Goal: Information Seeking & Learning: Learn about a topic

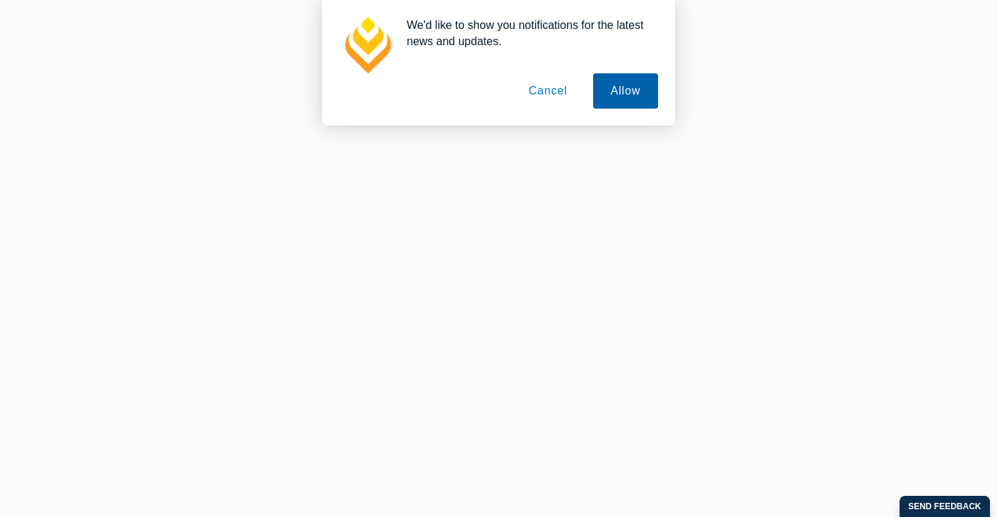
click at [638, 90] on button "Allow" at bounding box center [625, 90] width 65 height 35
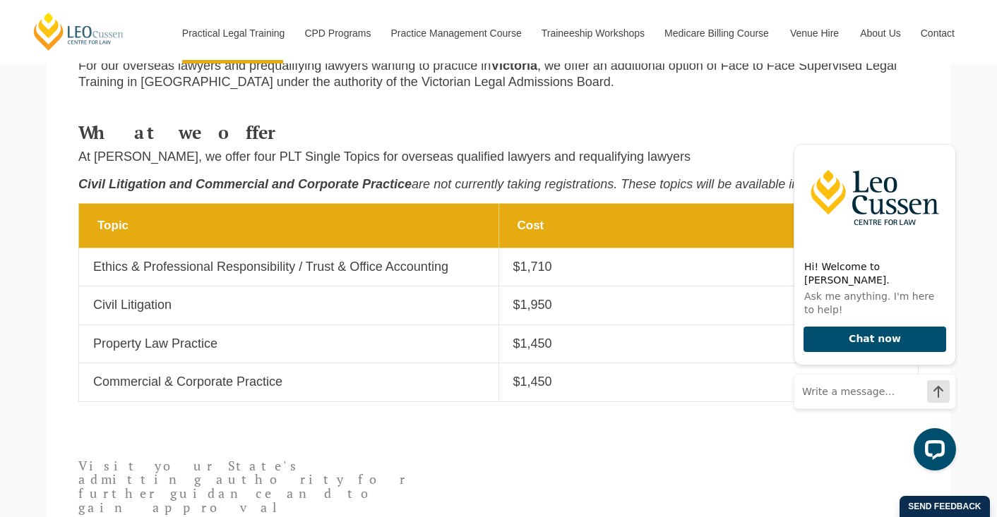
scroll to position [794, 0]
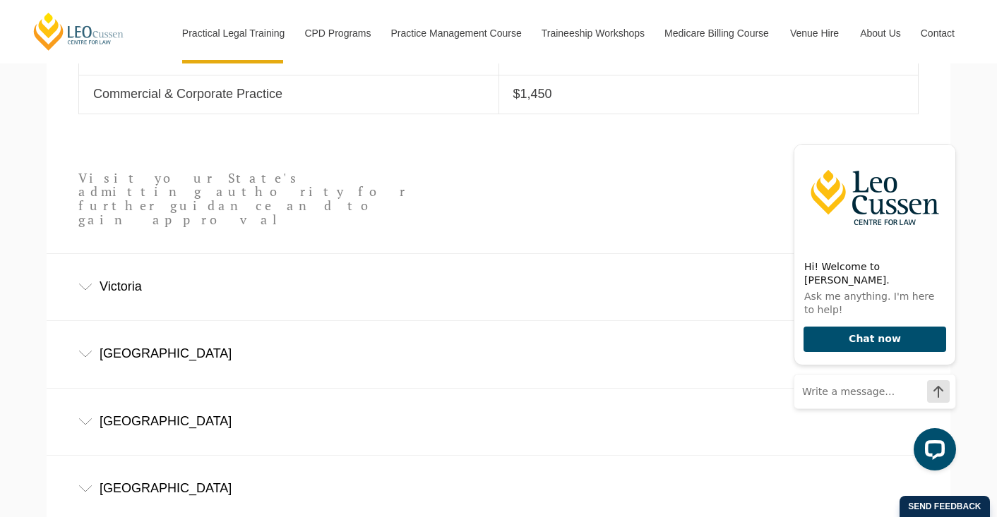
click at [328, 258] on div "Victoria" at bounding box center [499, 287] width 904 height 66
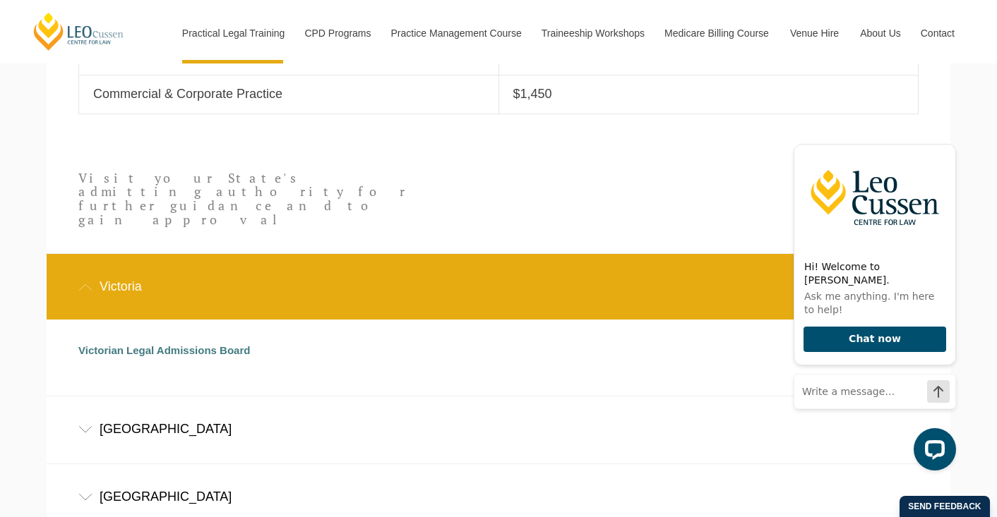
scroll to position [793, 0]
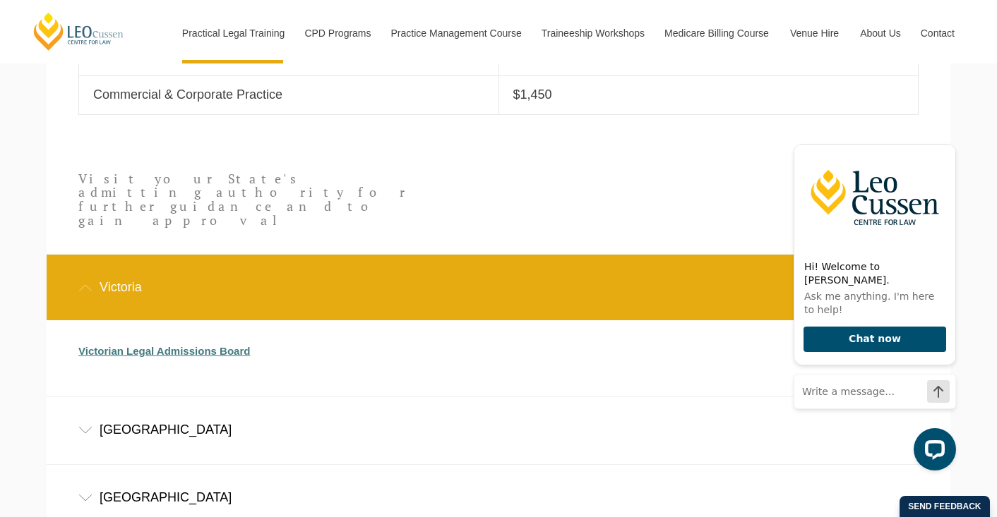
click at [196, 345] on link "Victorian Legal Admissions Board" at bounding box center [164, 351] width 172 height 12
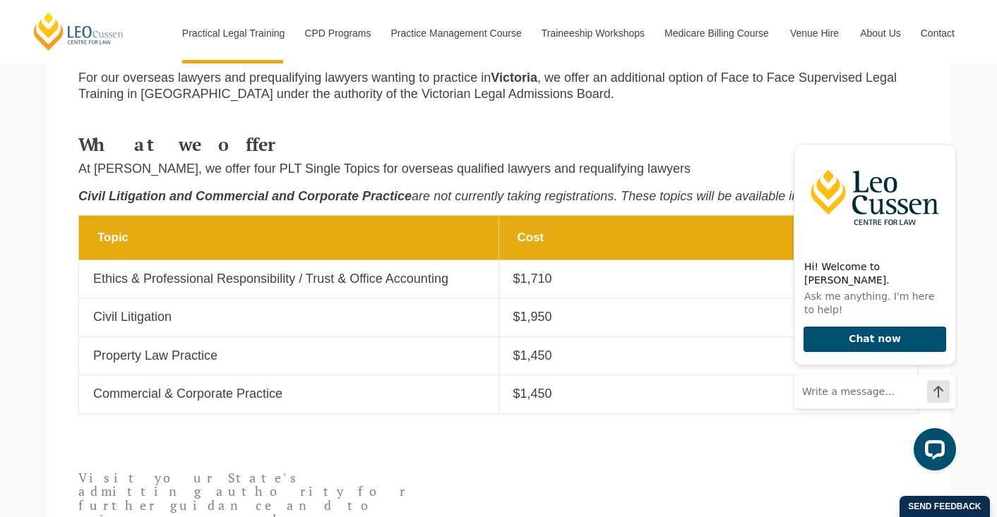
scroll to position [1182, 0]
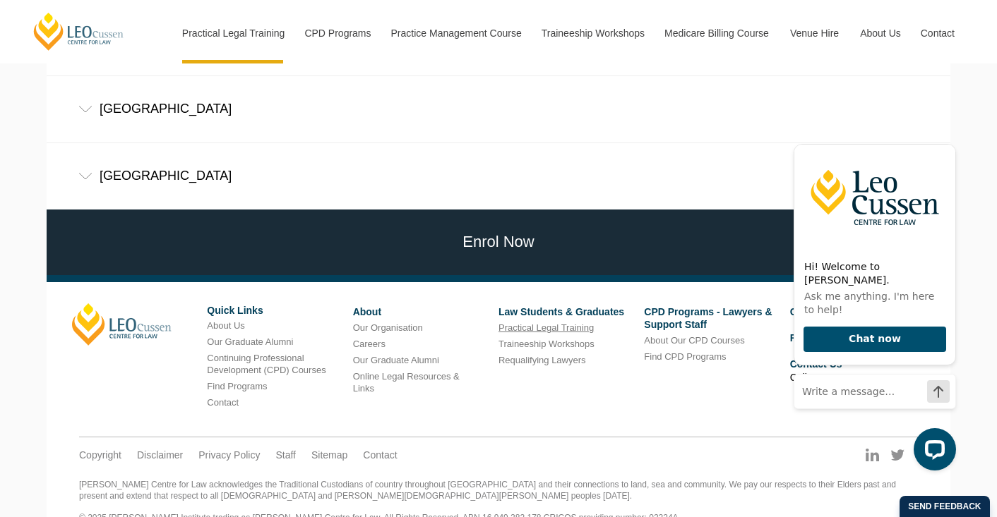
click at [521, 323] on link "Practical Legal Training" at bounding box center [545, 328] width 95 height 11
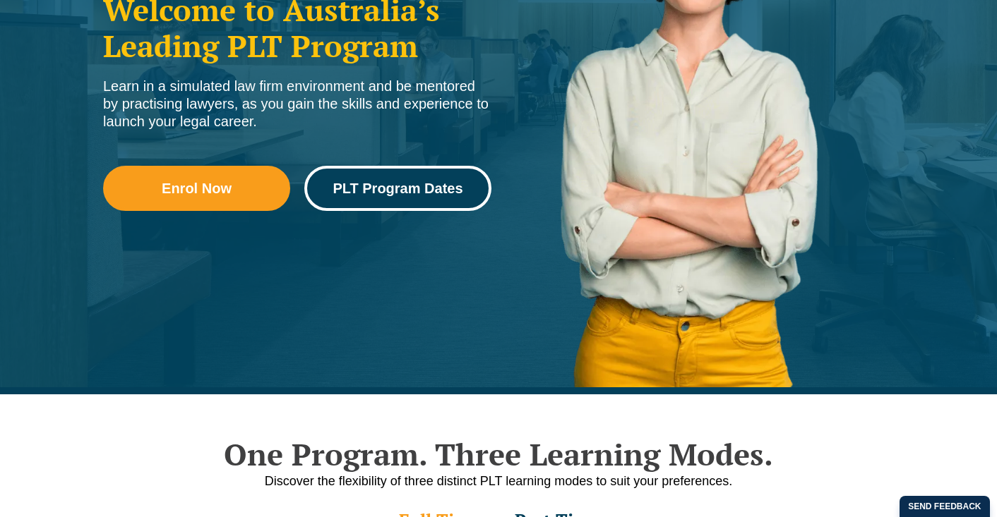
click at [424, 167] on link "PLT Program Dates" at bounding box center [397, 188] width 187 height 45
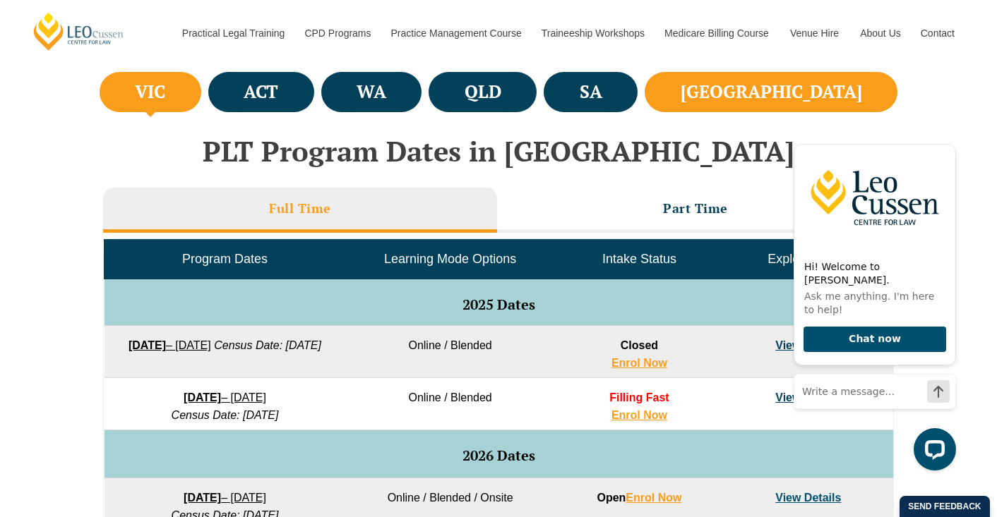
click at [802, 85] on li "NSW" at bounding box center [770, 92] width 253 height 40
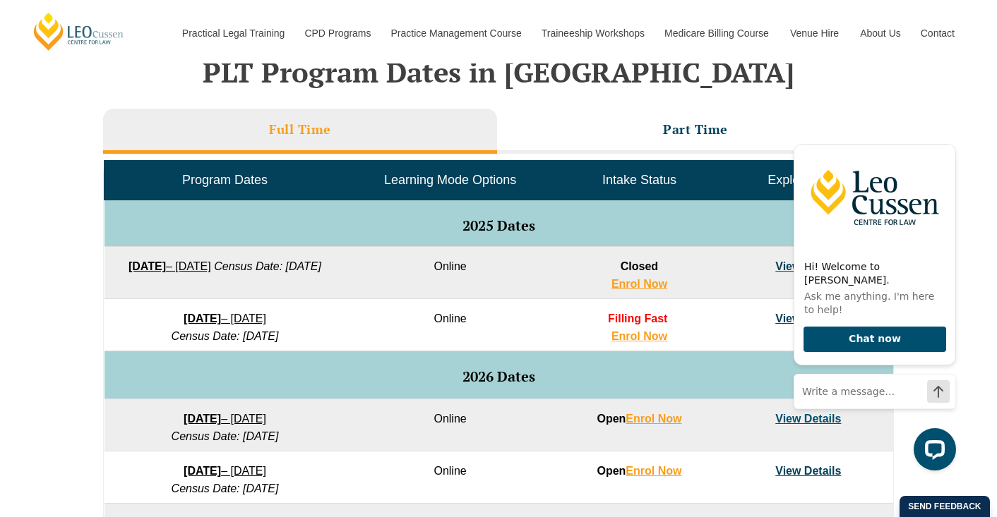
scroll to position [673, 0]
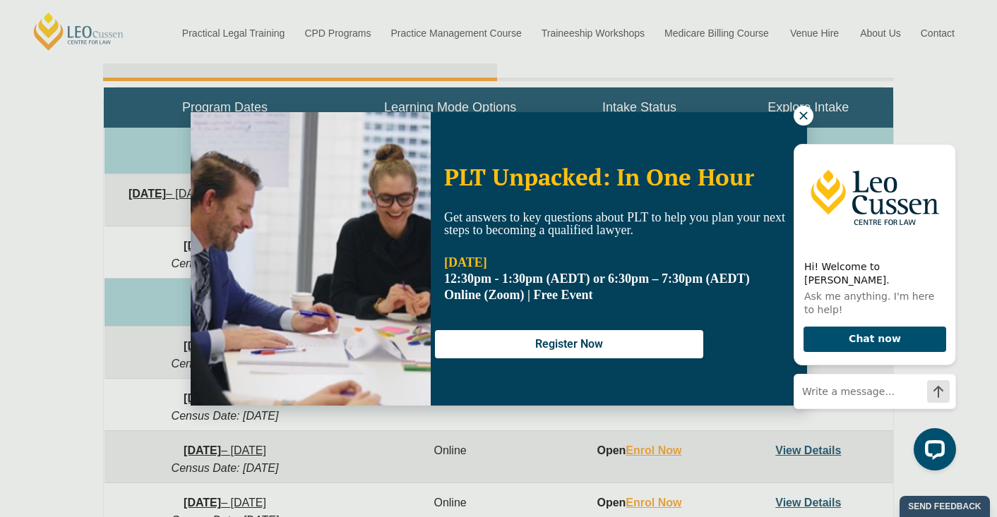
click at [805, 116] on icon at bounding box center [803, 115] width 13 height 13
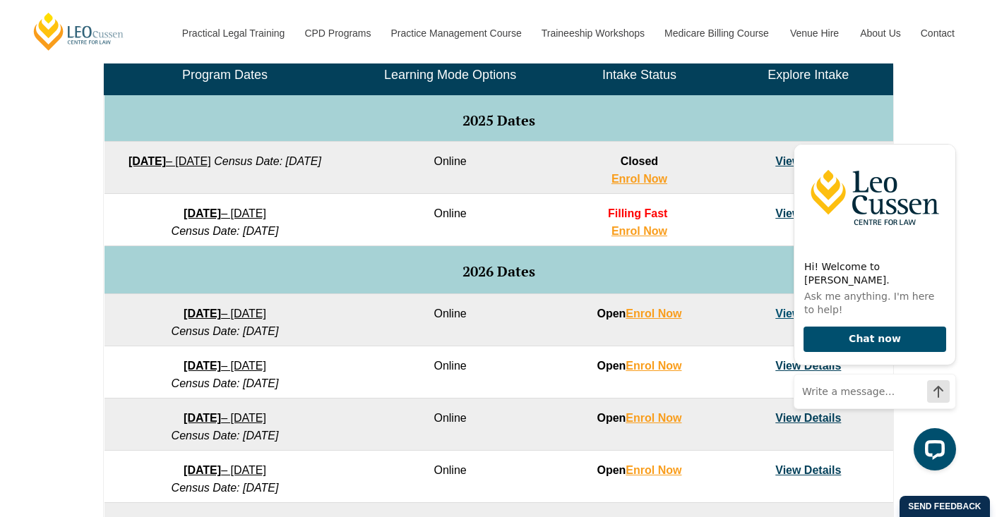
scroll to position [707, 0]
